Goal: Check status: Check status

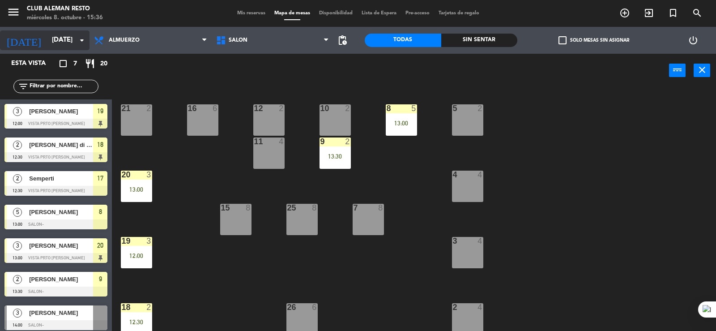
click at [70, 35] on input "[DATE]" at bounding box center [90, 40] width 86 height 17
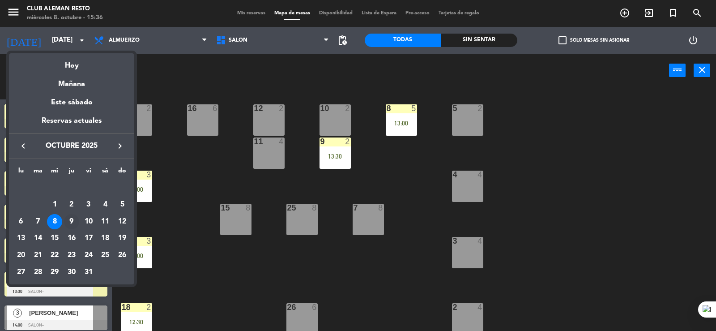
click at [70, 218] on div "9" at bounding box center [71, 221] width 15 height 15
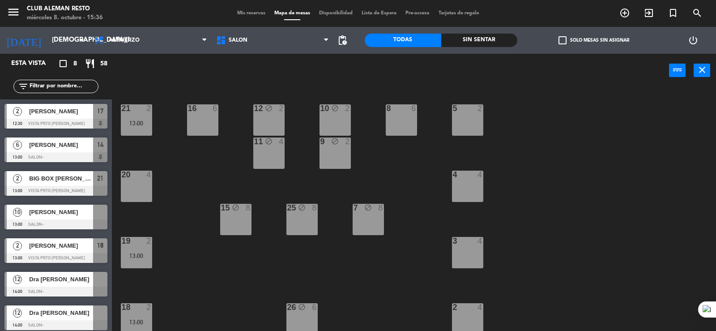
scroll to position [38, 0]
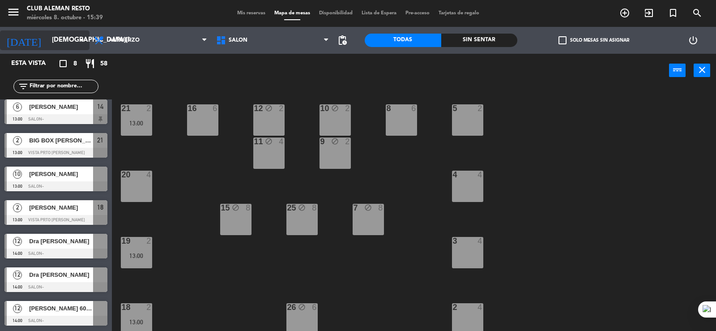
click at [47, 39] on input "[DEMOGRAPHIC_DATA][DATE]" at bounding box center [90, 40] width 86 height 17
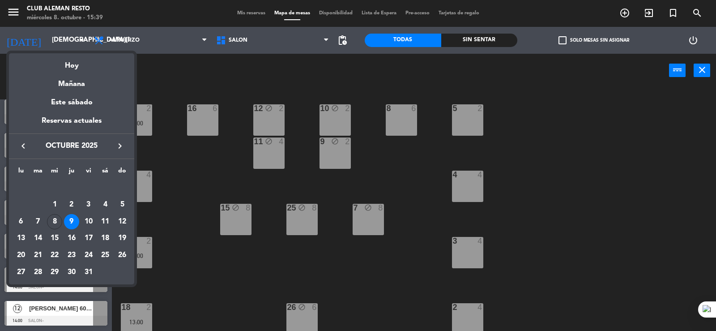
click at [73, 221] on div "9" at bounding box center [71, 221] width 15 height 15
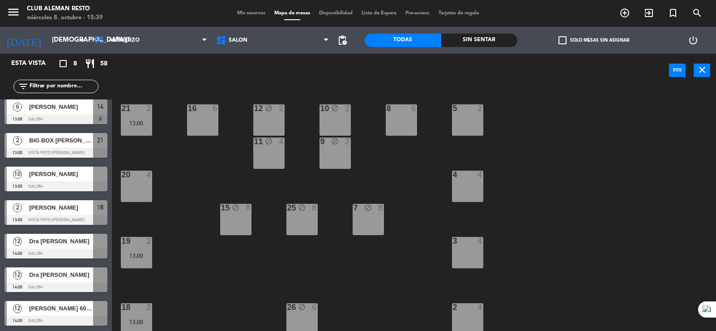
scroll to position [69, 0]
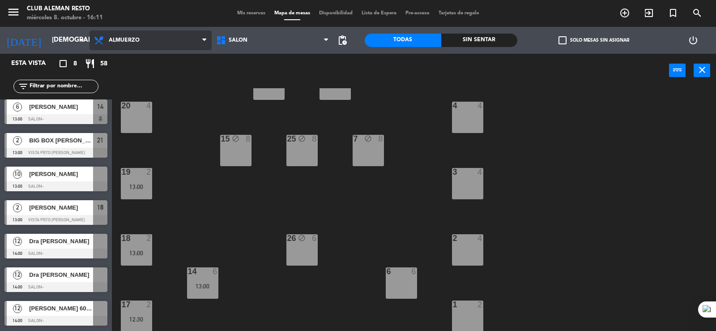
click at [155, 45] on span "Almuerzo" at bounding box center [151, 40] width 122 height 20
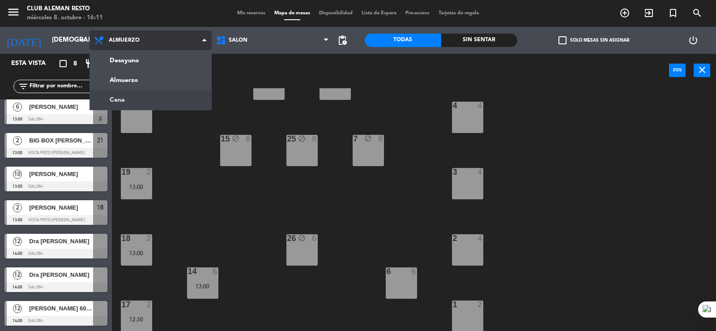
click at [133, 92] on ng-component "menu Club aleman resto [DATE] 8. octubre - 16:11 Mis reservas Mapa de mesas Dis…" at bounding box center [358, 166] width 716 height 332
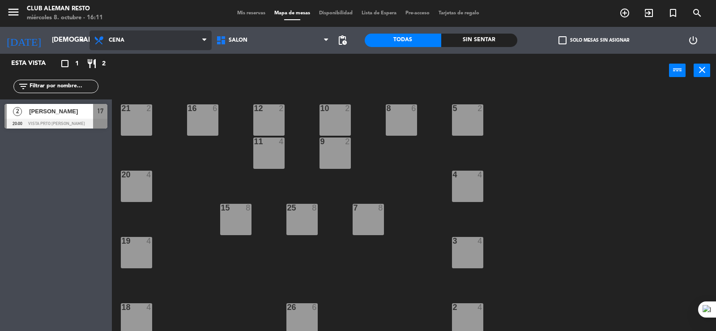
scroll to position [0, 0]
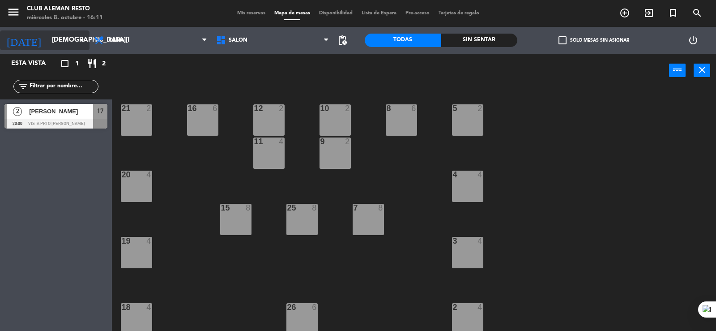
click at [69, 41] on input "[DEMOGRAPHIC_DATA][DATE]" at bounding box center [90, 40] width 86 height 17
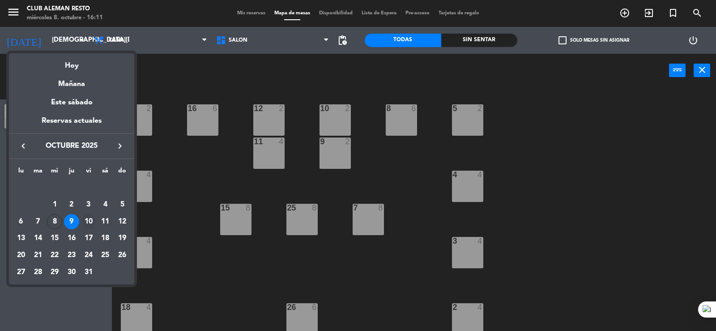
click at [88, 220] on div "10" at bounding box center [88, 221] width 15 height 15
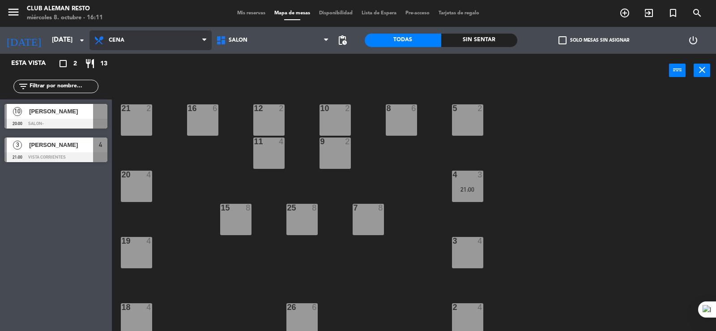
click at [143, 41] on span "Cena" at bounding box center [151, 40] width 122 height 20
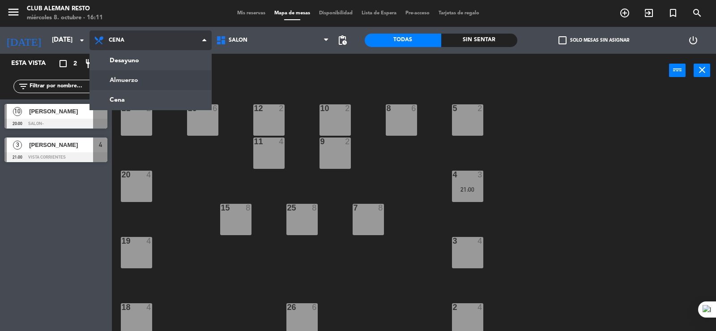
click at [137, 75] on ng-component "menu Club aleman resto [DATE] 8. octubre - 16:11 Mis reservas Mapa de mesas Dis…" at bounding box center [358, 166] width 716 height 332
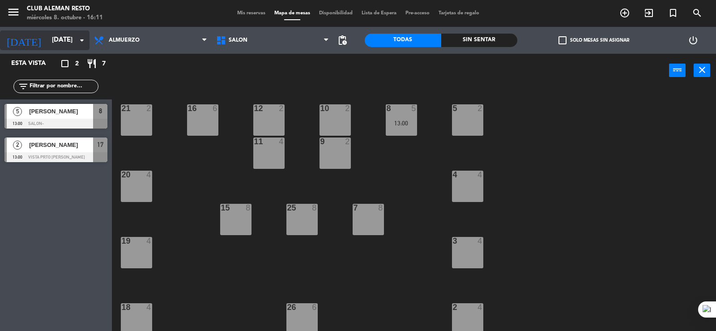
click at [84, 43] on icon "arrow_drop_down" at bounding box center [82, 40] width 11 height 11
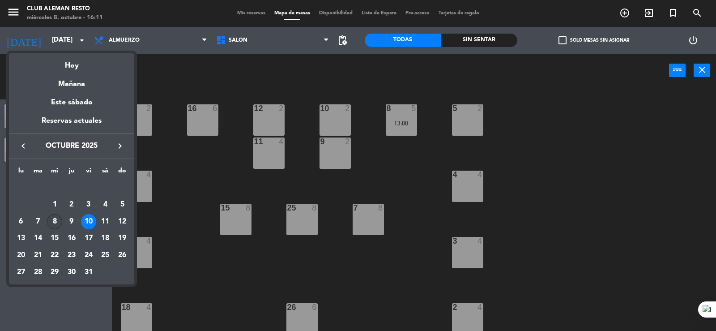
click at [55, 222] on div "8" at bounding box center [54, 221] width 15 height 15
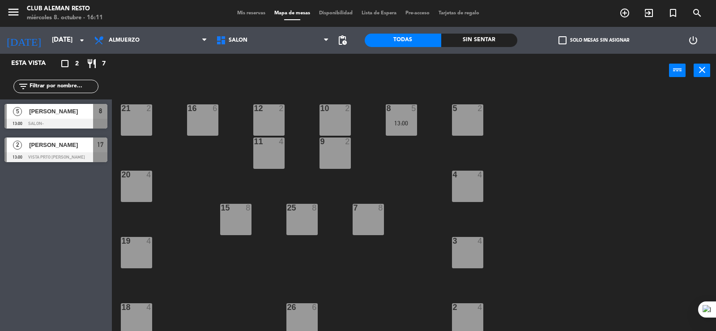
type input "[DATE]"
